Goal: Task Accomplishment & Management: Manage account settings

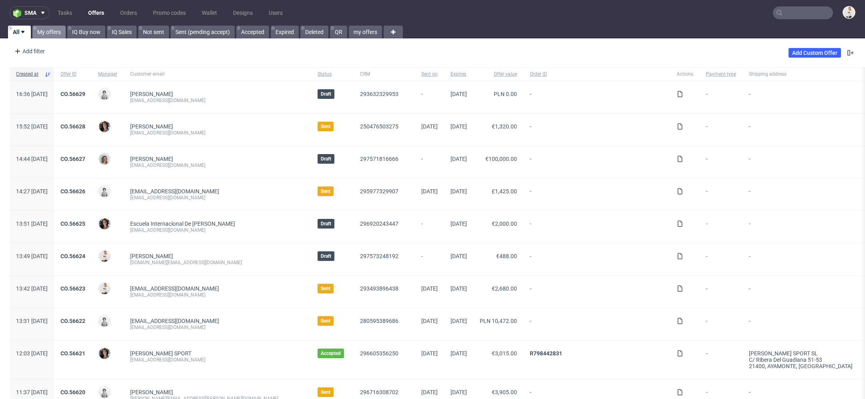
click at [52, 28] on link "My offers" at bounding box center [48, 32] width 33 height 13
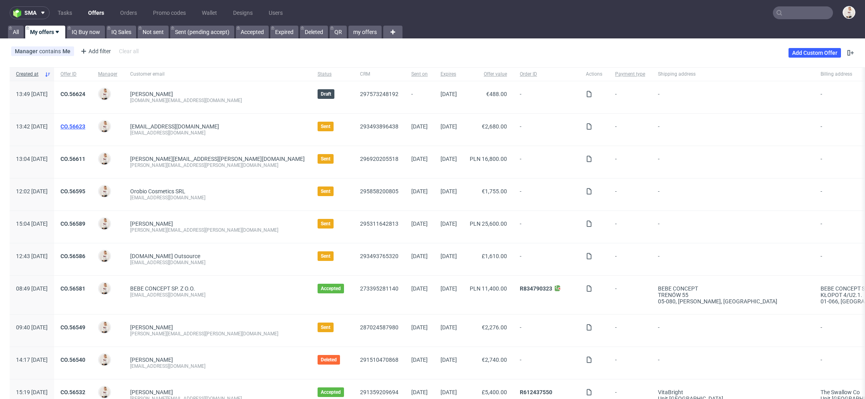
click at [85, 125] on link "CO.56623" at bounding box center [72, 126] width 25 height 6
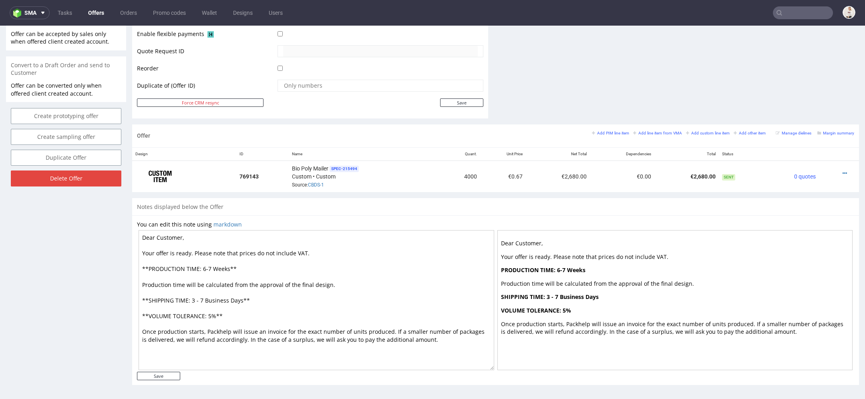
scroll to position [2, 0]
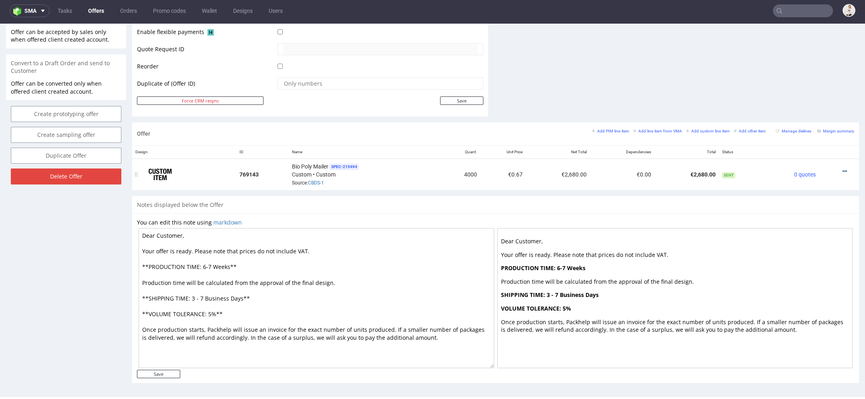
click at [842, 169] on icon at bounding box center [844, 172] width 4 height 6
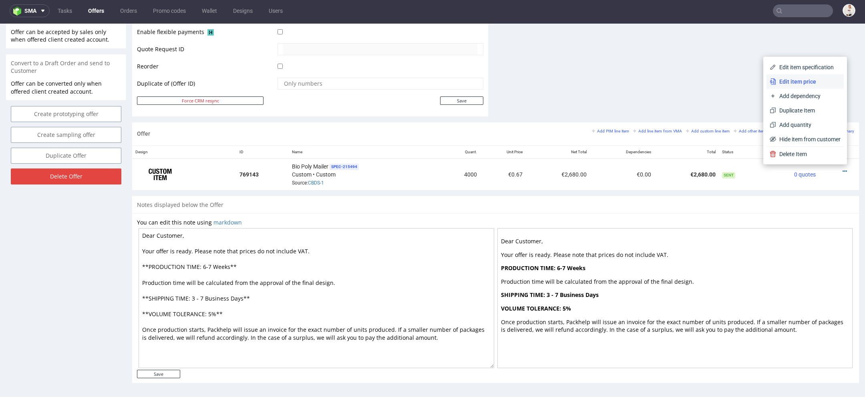
click at [802, 83] on span "Edit item price" at bounding box center [808, 82] width 64 height 8
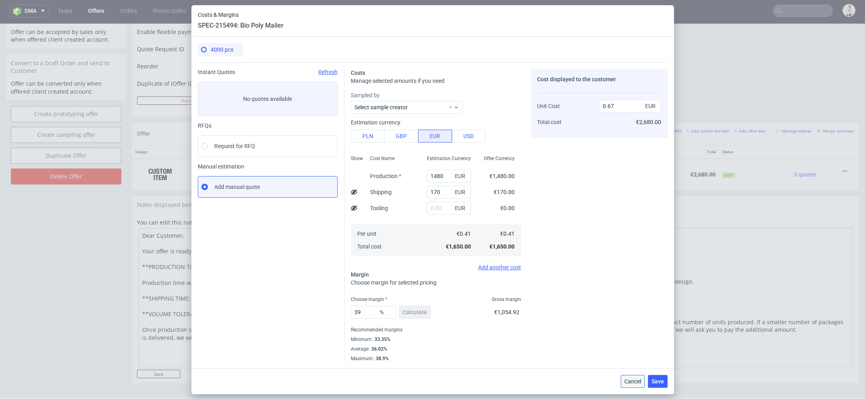
click at [634, 382] on span "Cancel" at bounding box center [632, 382] width 17 height 6
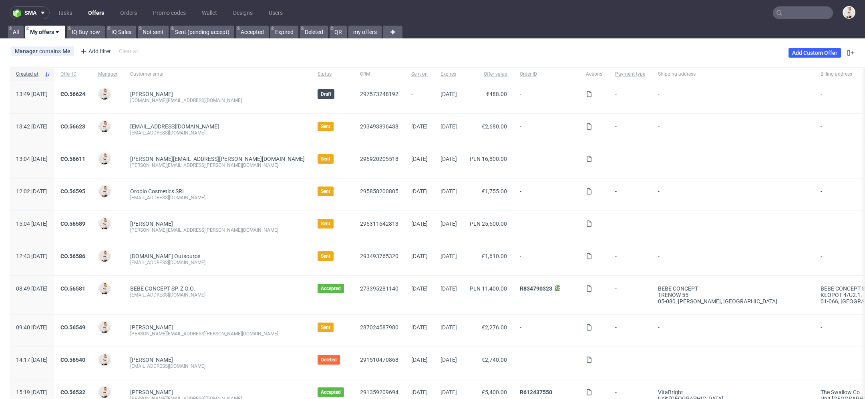
click at [252, 168] on div "[PERSON_NAME][EMAIL_ADDRESS][PERSON_NAME][DOMAIN_NAME] [PERSON_NAME][DOMAIN_NAM…" at bounding box center [217, 162] width 187 height 32
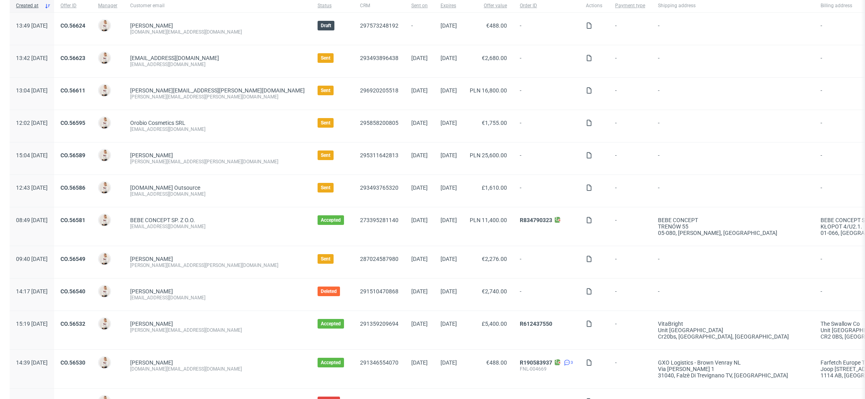
scroll to position [72, 0]
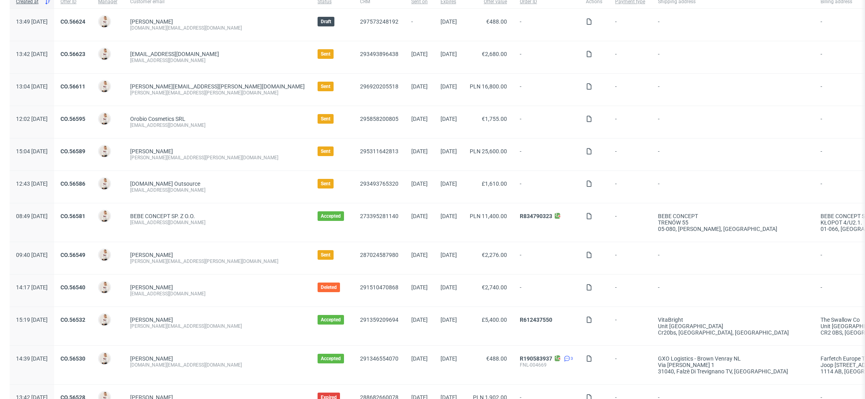
click at [244, 126] on div "[EMAIL_ADDRESS][DOMAIN_NAME]" at bounding box center [217, 125] width 175 height 6
click at [85, 116] on link "CO.56595" at bounding box center [72, 119] width 25 height 6
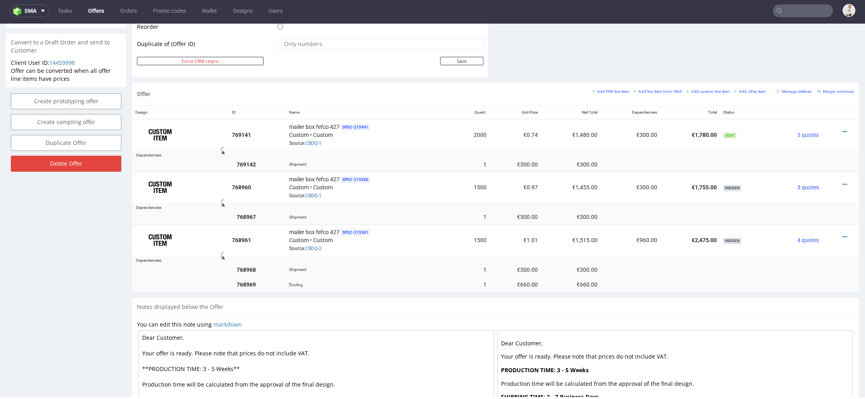
scroll to position [408, 0]
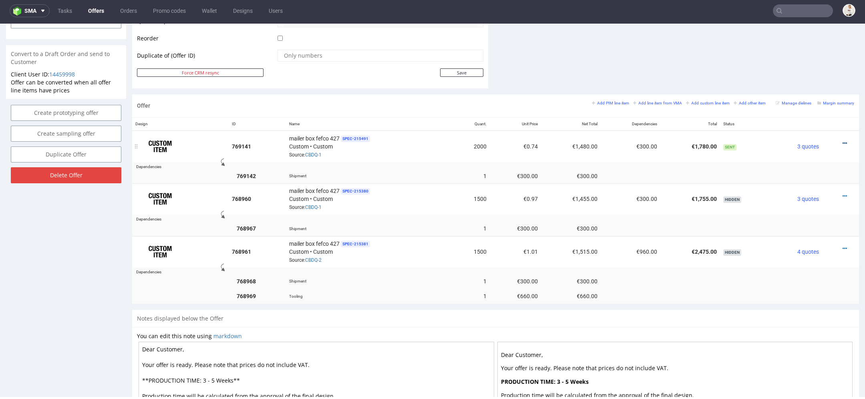
click at [842, 141] on icon at bounding box center [844, 144] width 4 height 6
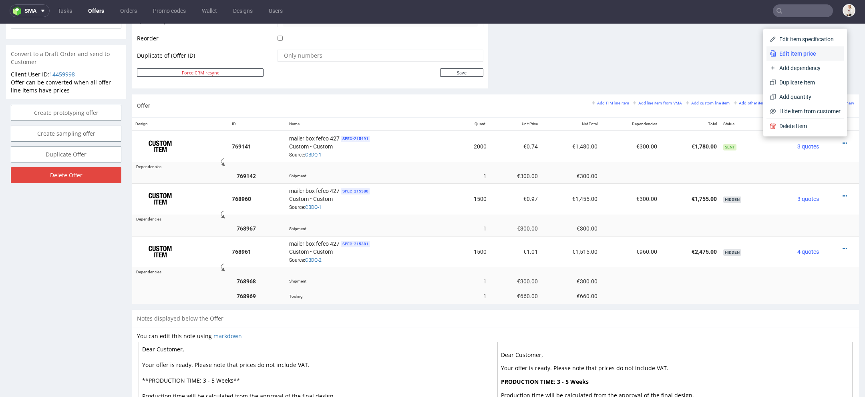
click at [816, 54] on span "Edit item price" at bounding box center [808, 54] width 64 height 8
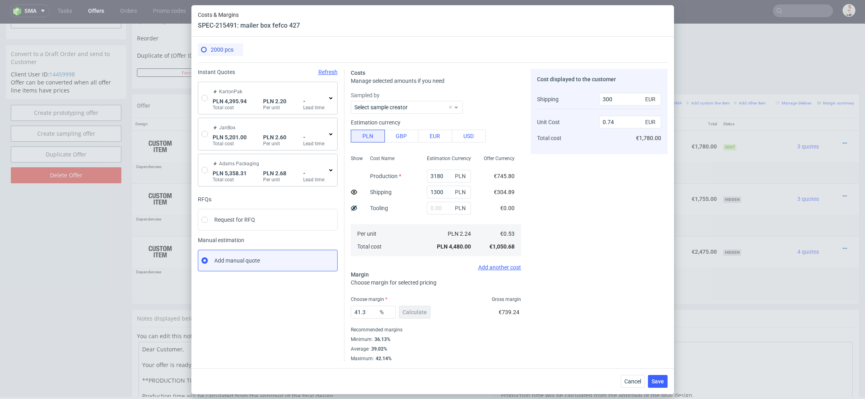
click at [472, 311] on div "41.3 % Calculate €739.24" at bounding box center [436, 314] width 170 height 22
drag, startPoint x: 370, startPoint y: 313, endPoint x: 311, endPoint y: 305, distance: 59.3
click at [313, 305] on div "Instant Quotes Refresh KartonPak PLN 4,395.94 Total cost PLN 2.20 Per unit - Le…" at bounding box center [433, 211] width 470 height 299
type input "42"
type input "0.75"
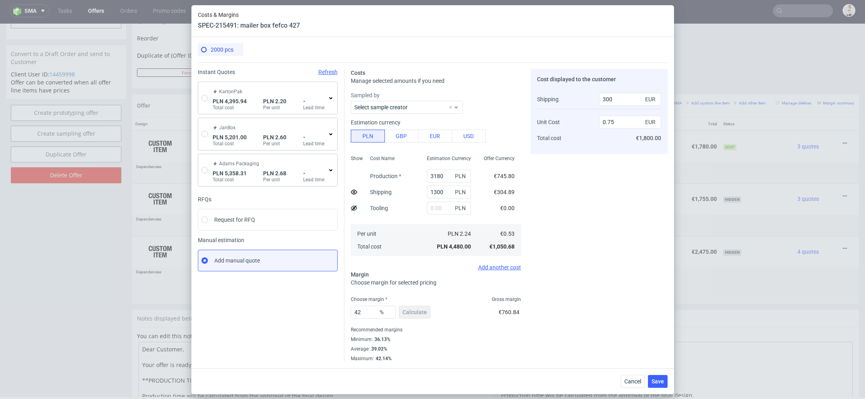
click at [636, 300] on div "Cost displayed to the customer Shipping Unit Cost Total cost 300 EUR 0.75 EUR €…" at bounding box center [598, 215] width 137 height 293
click at [362, 310] on input "42" at bounding box center [373, 312] width 45 height 13
type input "43"
type input "0.77"
click at [599, 320] on div "Cost displayed to the customer Shipping Unit Cost Total cost 300 EUR 0.77 EUR €…" at bounding box center [598, 215] width 137 height 293
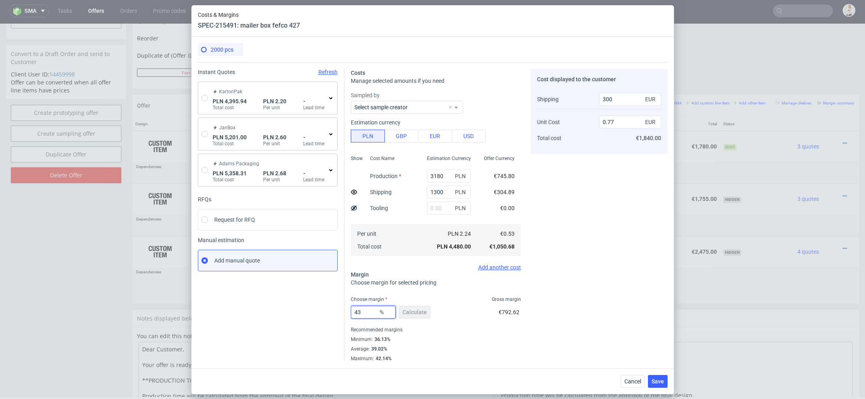
click at [367, 314] on input "43" at bounding box center [373, 312] width 45 height 13
type input "4"
type input "0.39"
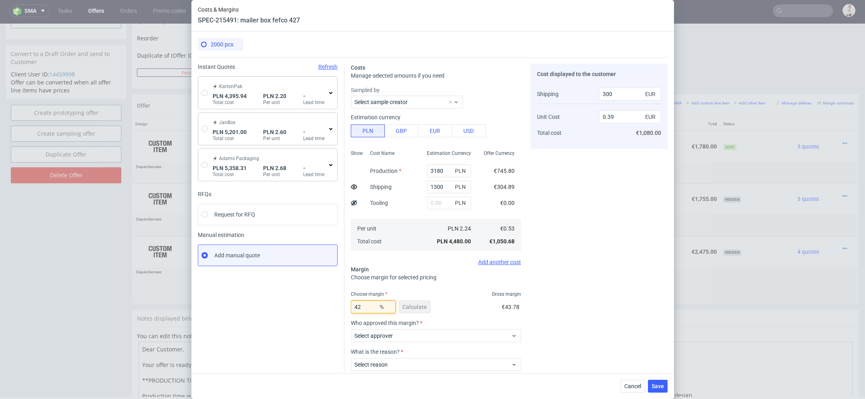
type input "425"
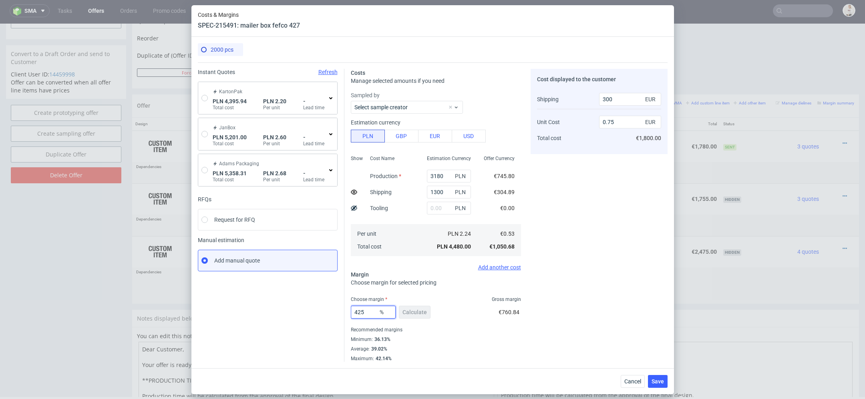
type input "-0.31"
click at [544, 313] on div "Cost displayed to the customer Shipping Unit Cost Total cost 300 EUR -0.31 EUR …" at bounding box center [598, 215] width 137 height 293
click at [360, 313] on input "425" at bounding box center [373, 312] width 45 height 13
type input "42.5"
type input "0.76"
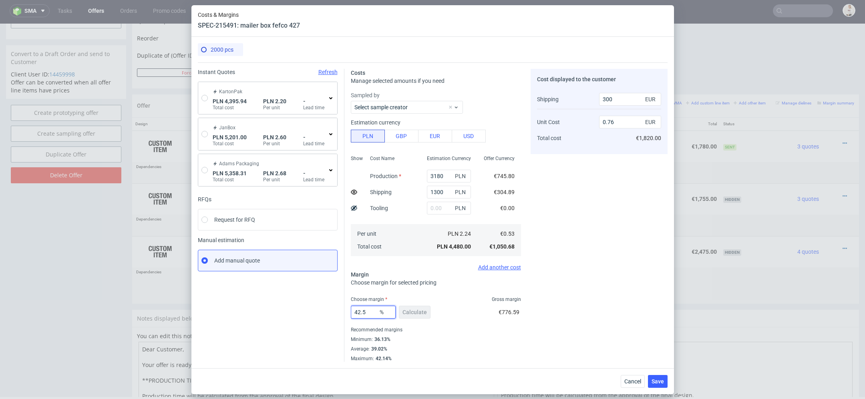
type input "42.5"
click at [506, 302] on span "Gross margin" at bounding box center [506, 299] width 29 height 6
click at [661, 383] on span "Save" at bounding box center [657, 382] width 12 height 6
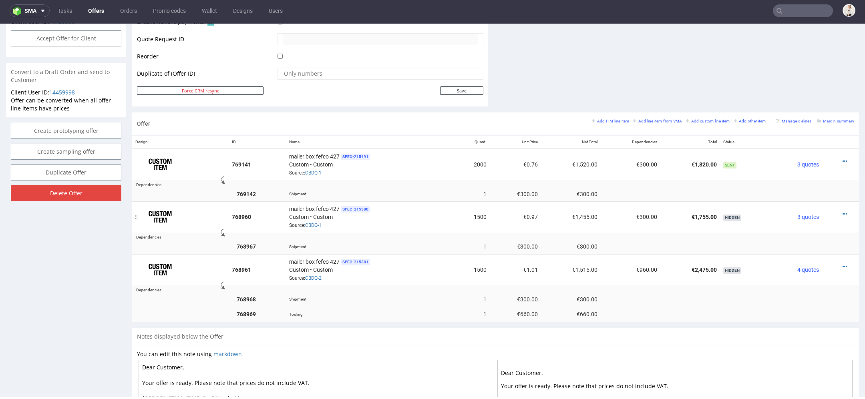
scroll to position [392, 0]
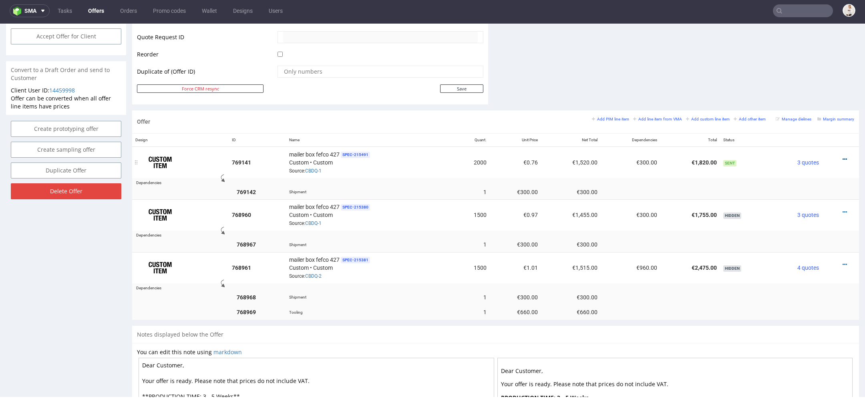
click at [842, 157] on icon at bounding box center [844, 160] width 4 height 6
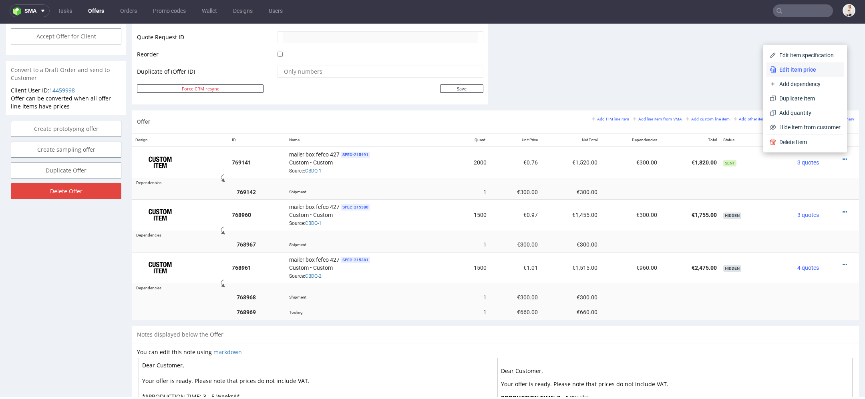
click at [801, 68] on span "Edit item price" at bounding box center [808, 70] width 64 height 8
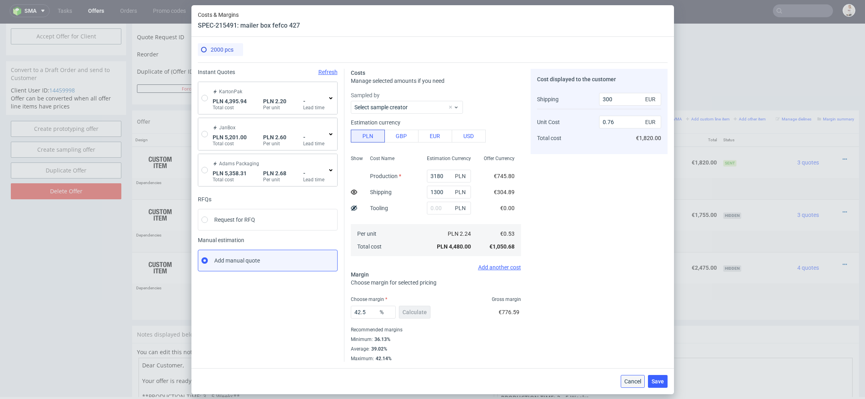
click at [635, 381] on span "Cancel" at bounding box center [632, 382] width 17 height 6
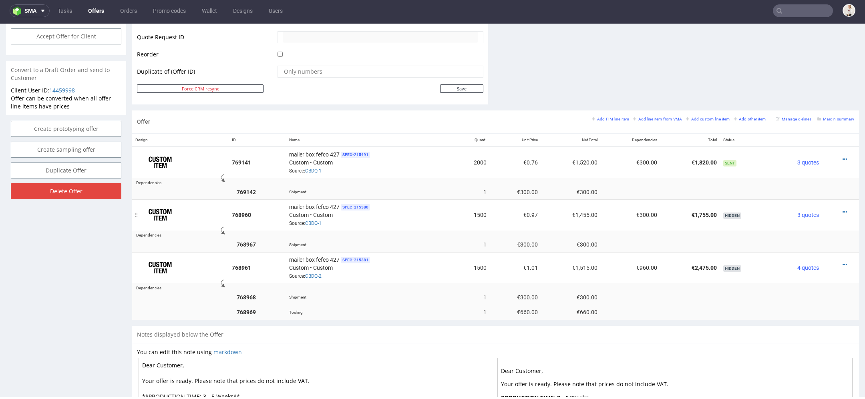
scroll to position [0, 0]
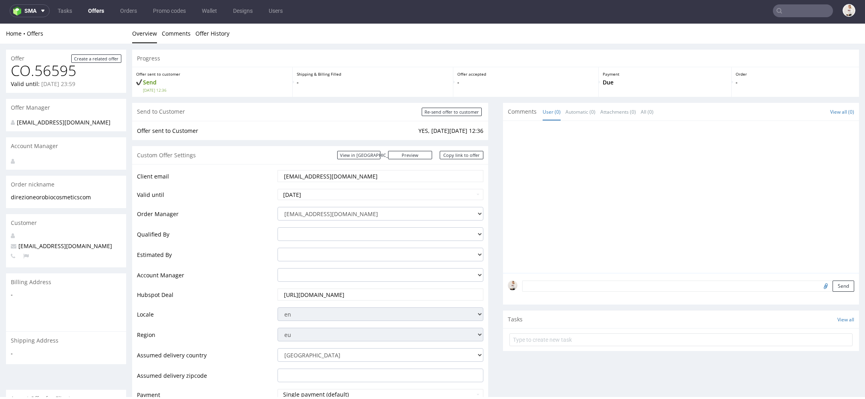
drag, startPoint x: 104, startPoint y: 249, endPoint x: 14, endPoint y: 247, distance: 90.9
click at [14, 247] on p "[EMAIL_ADDRESS][DOMAIN_NAME]" at bounding box center [66, 246] width 110 height 8
copy span "[EMAIL_ADDRESS][DOMAIN_NAME]"
click at [104, 12] on link "Offers" at bounding box center [96, 10] width 26 height 13
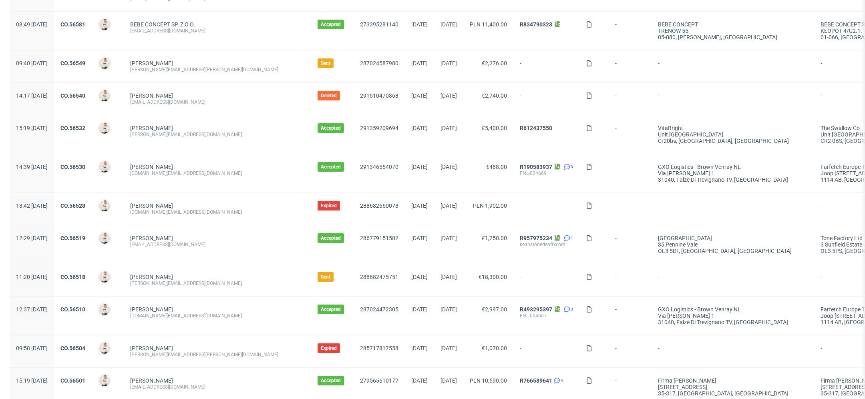
scroll to position [267, 0]
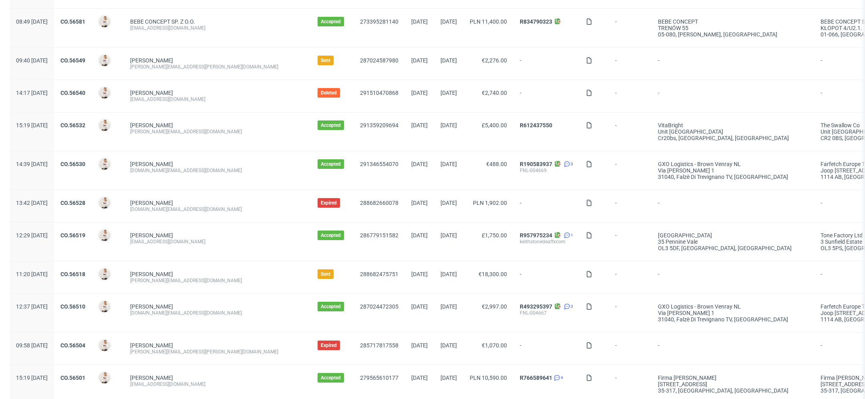
click at [216, 281] on div "[PERSON_NAME][EMAIL_ADDRESS][DOMAIN_NAME]" at bounding box center [217, 280] width 175 height 6
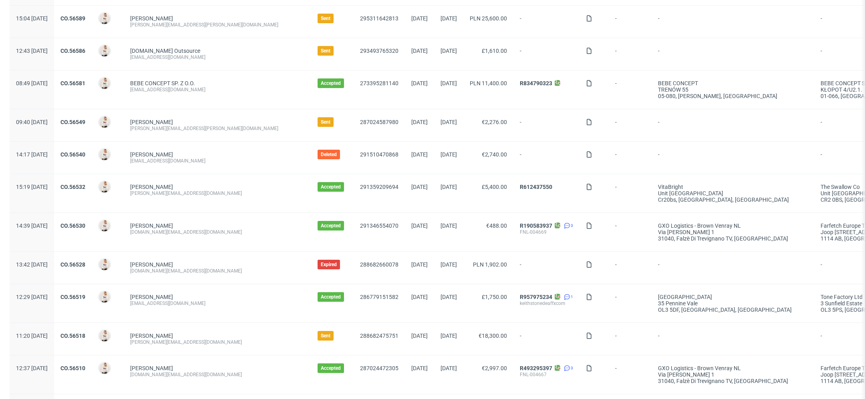
scroll to position [6, 0]
